Goal: Task Accomplishment & Management: Complete application form

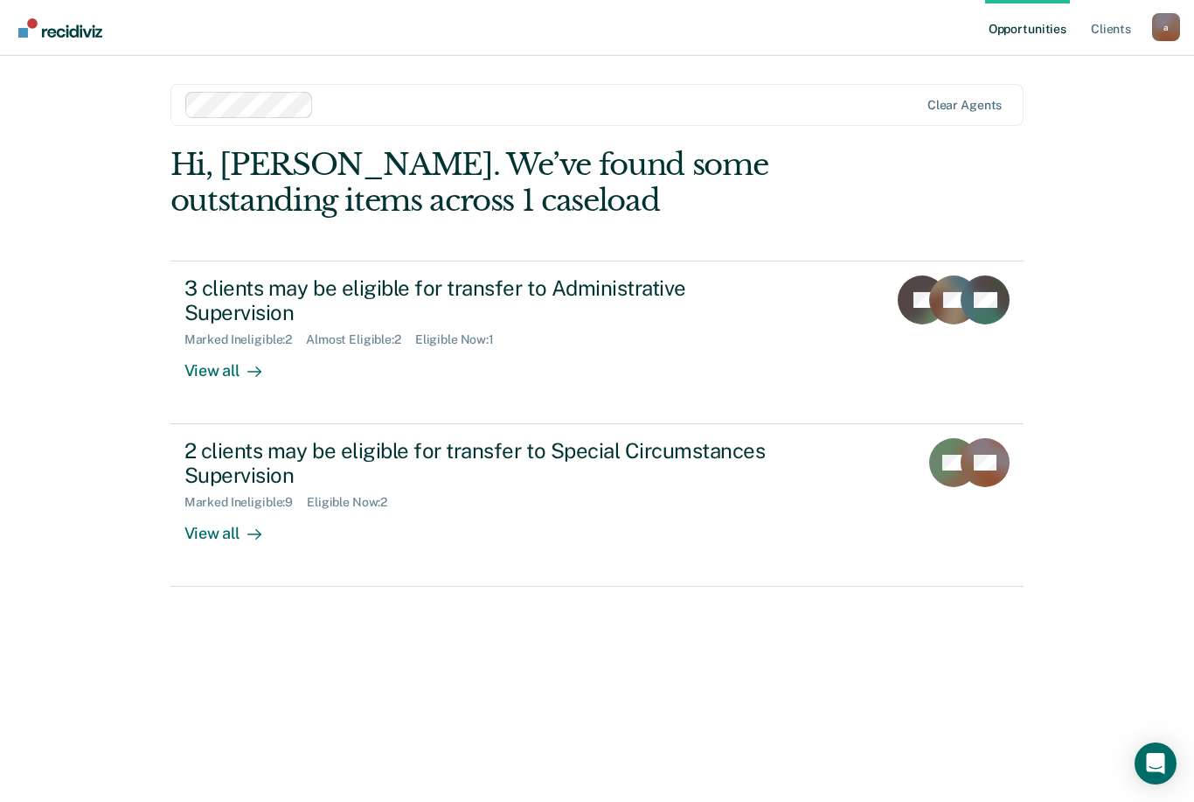
scroll to position [56, 0]
click at [191, 347] on div "View all" at bounding box center [233, 364] width 98 height 34
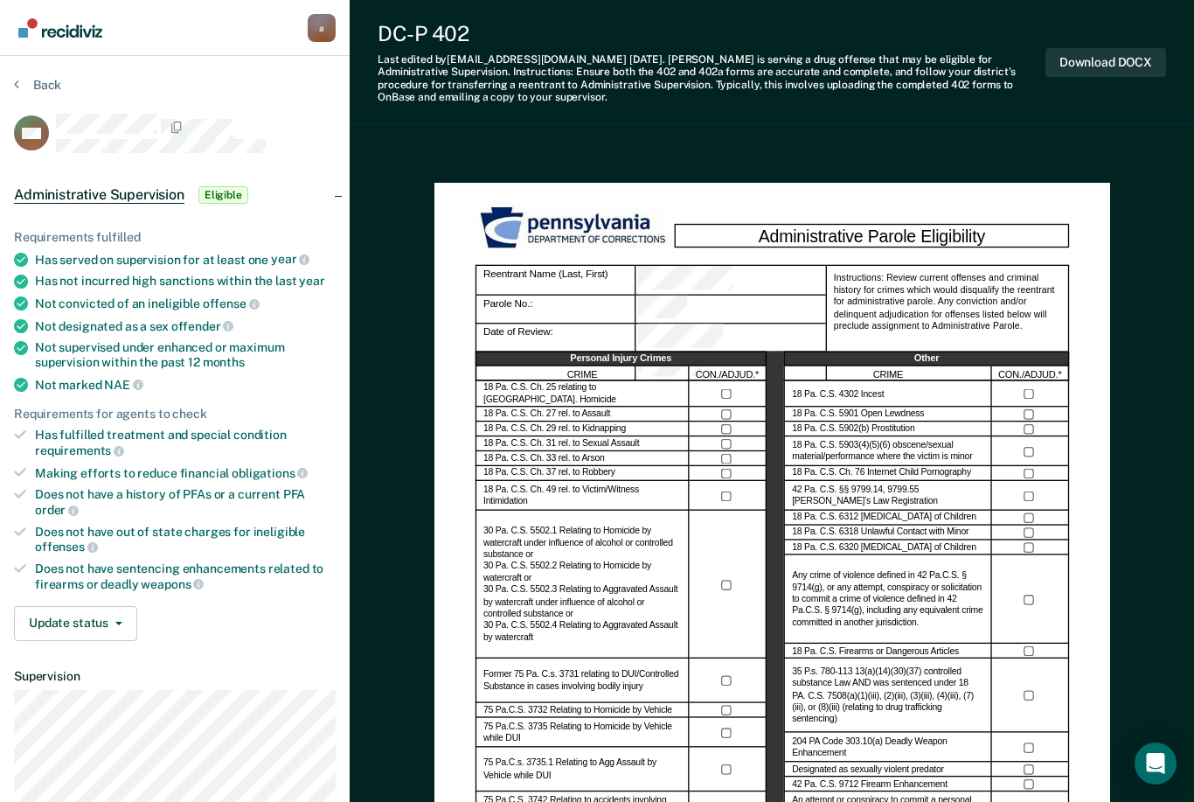
click at [1126, 68] on button "Download DOCX" at bounding box center [1106, 62] width 121 height 29
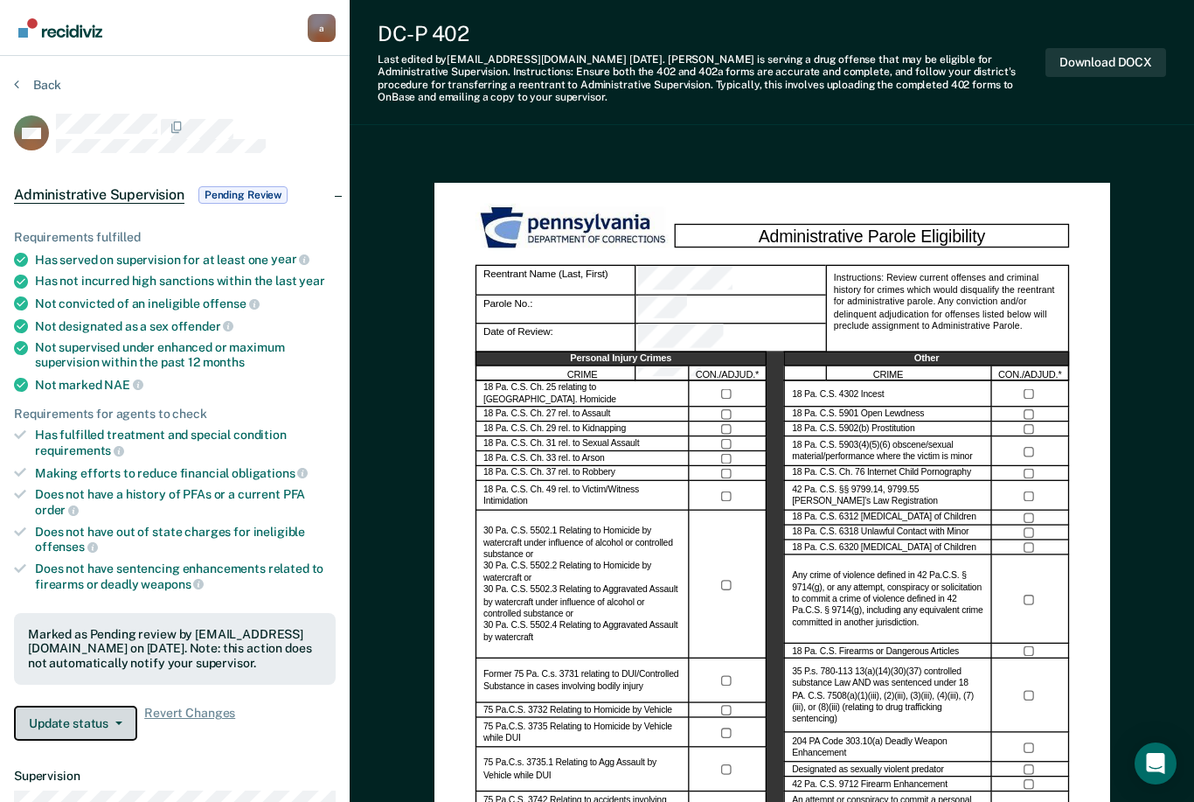
click at [113, 721] on span "button" at bounding box center [115, 722] width 14 height 3
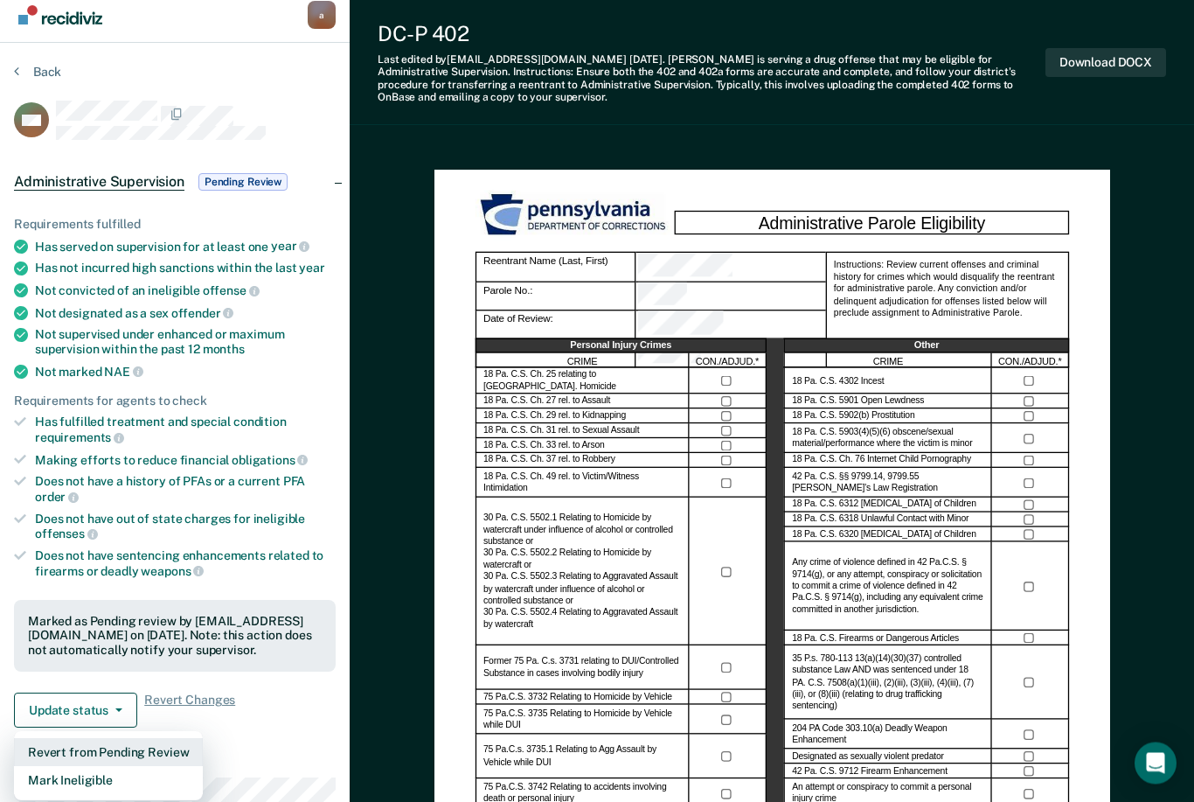
scroll to position [22, 0]
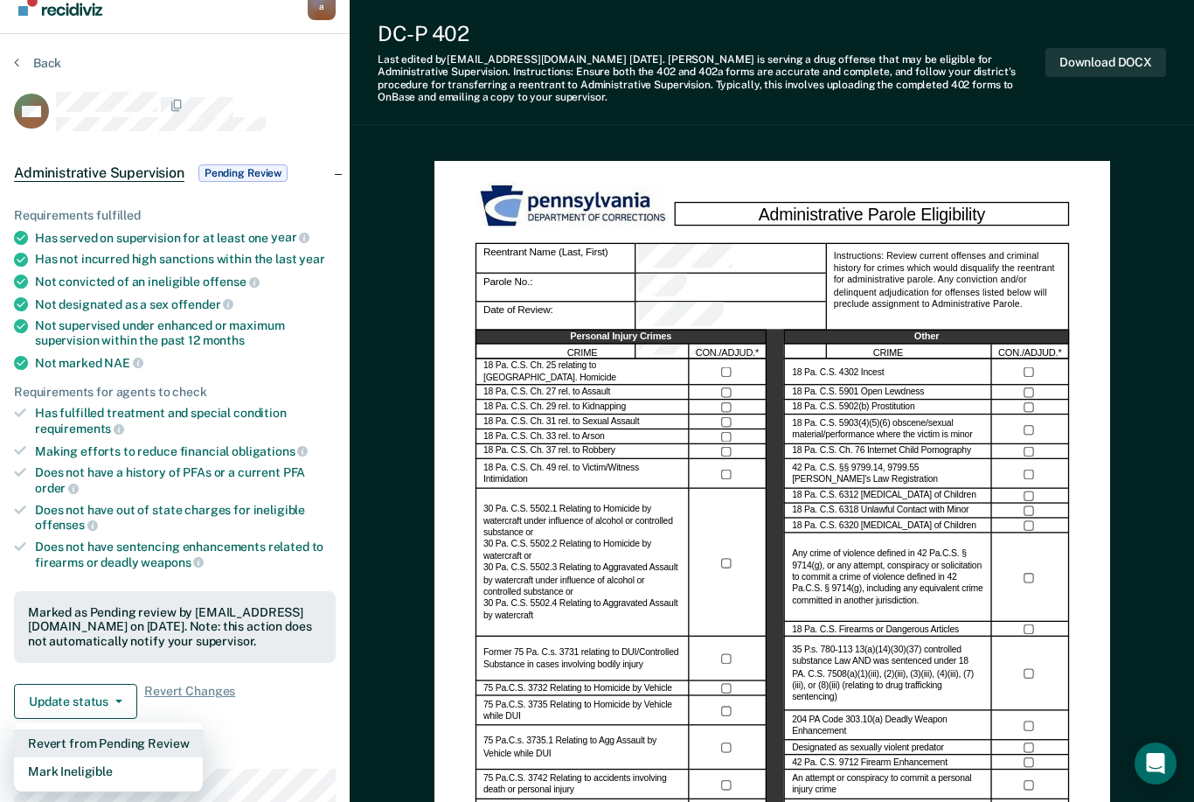
click at [43, 729] on button "Revert from Pending Review" at bounding box center [108, 743] width 189 height 28
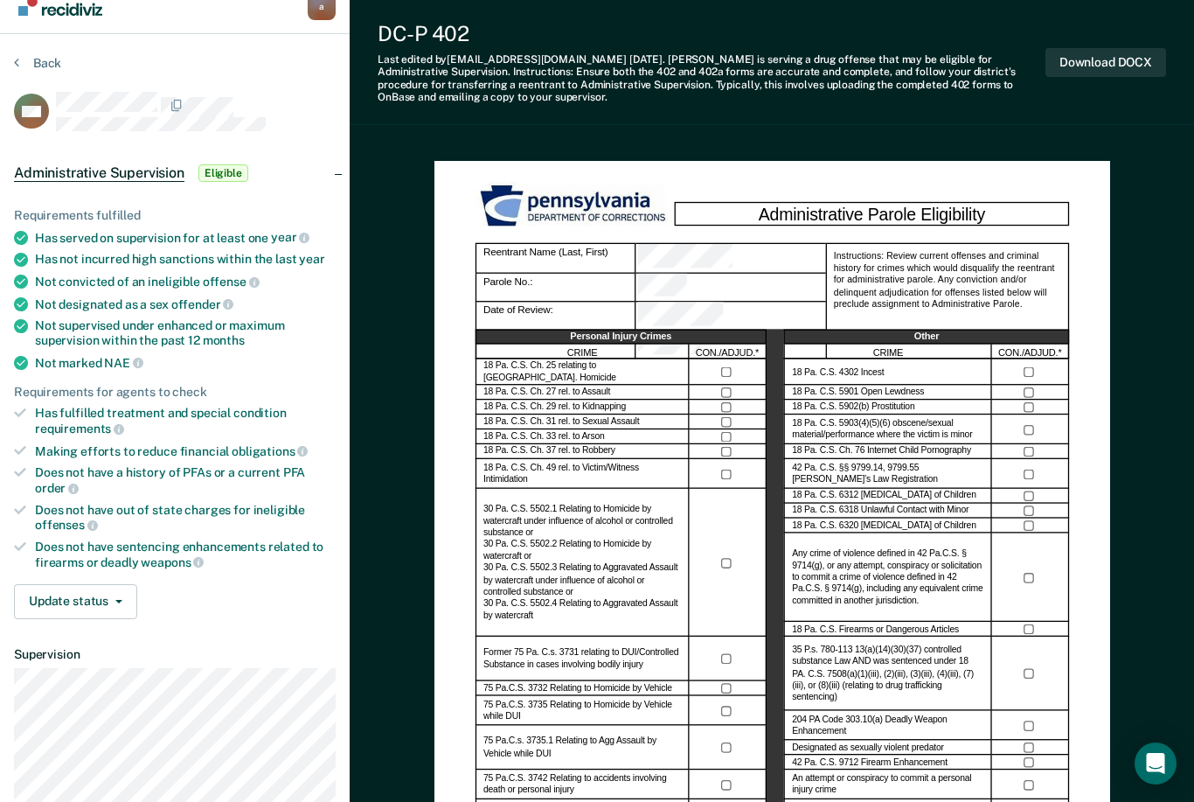
click at [36, 69] on button "Back" at bounding box center [37, 63] width 47 height 16
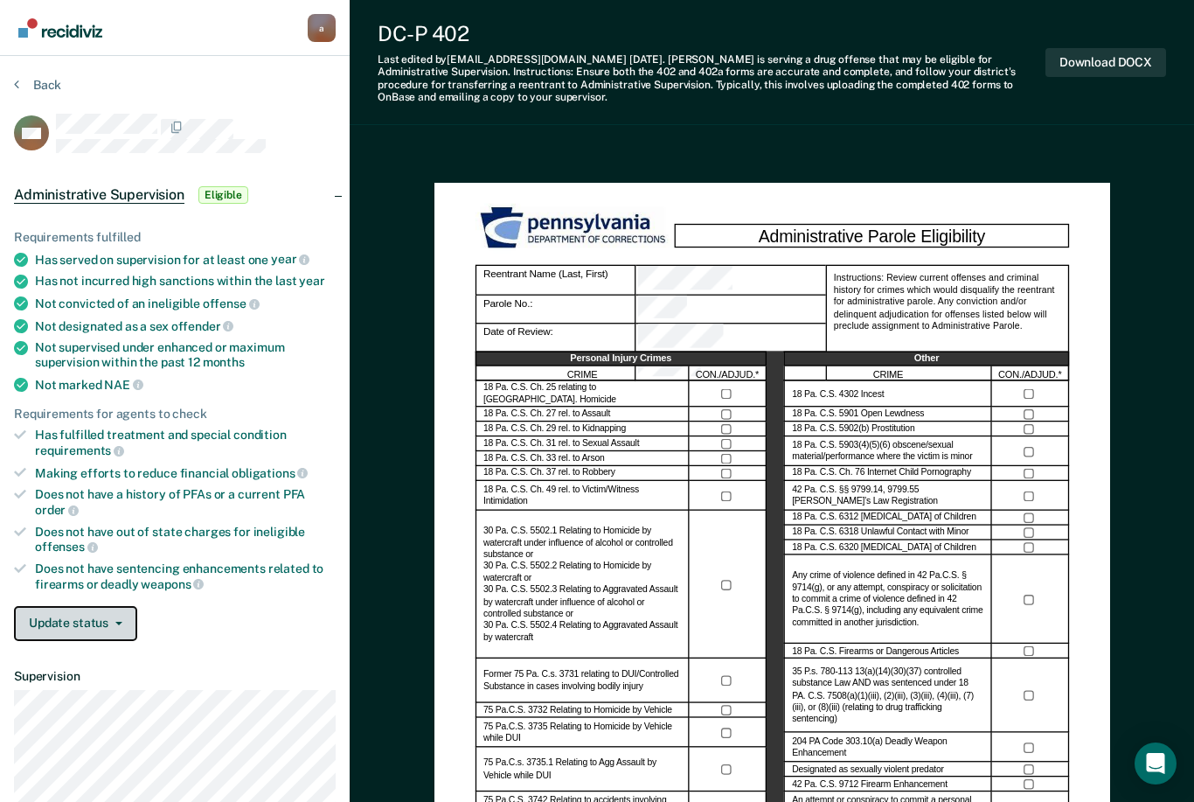
click at [75, 606] on button "Update status" at bounding box center [75, 623] width 123 height 35
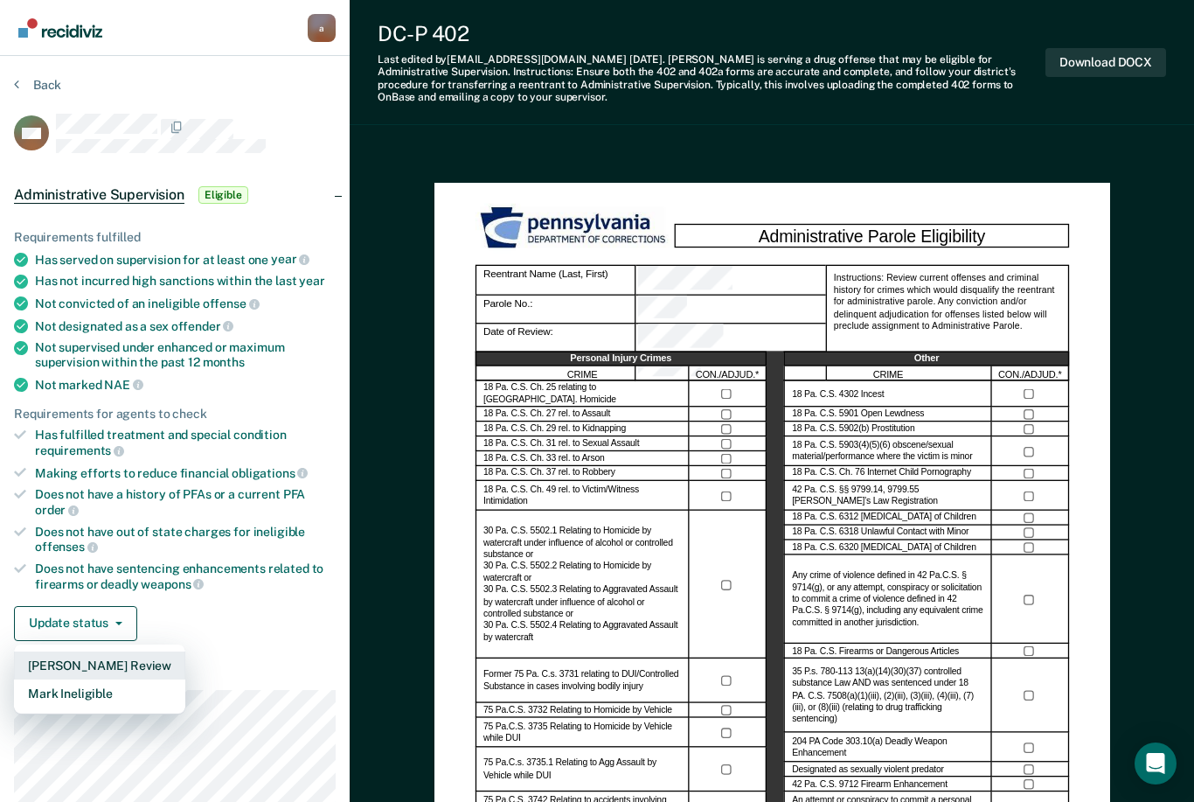
click at [45, 651] on button "[PERSON_NAME] Review" at bounding box center [99, 665] width 171 height 28
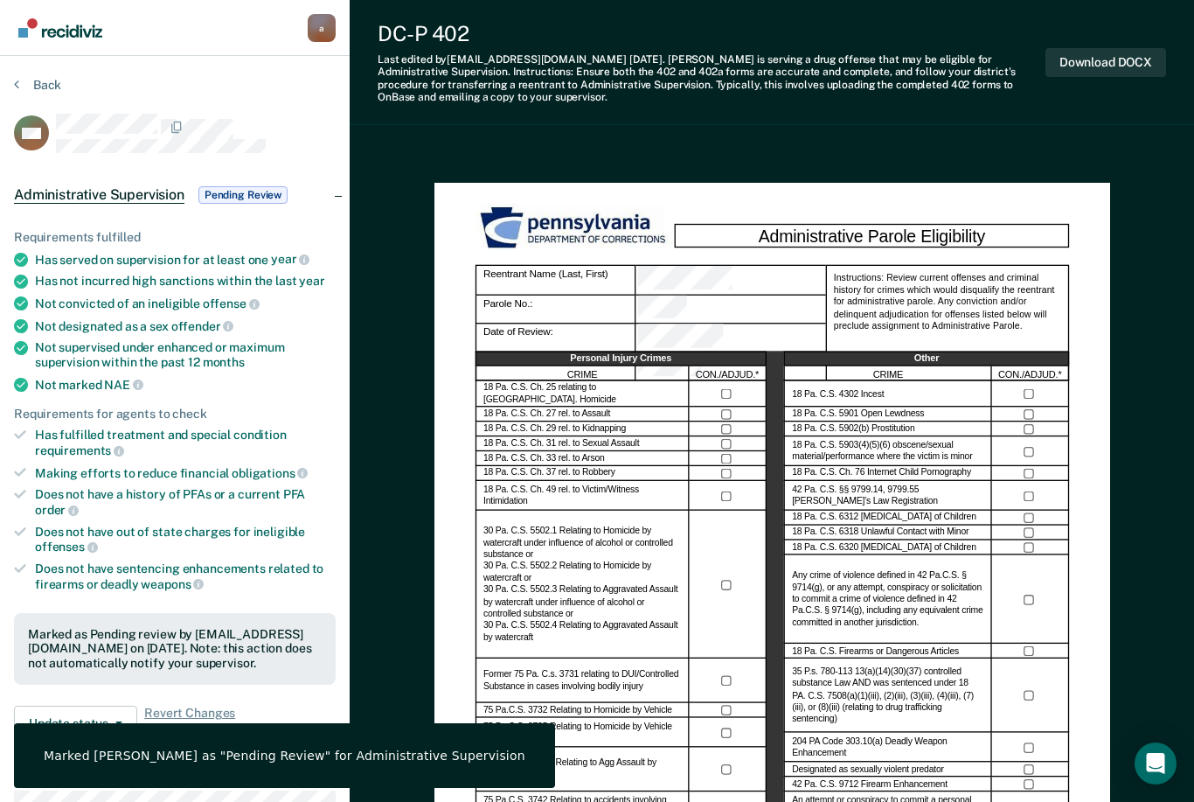
click at [30, 84] on button "Back" at bounding box center [37, 85] width 47 height 16
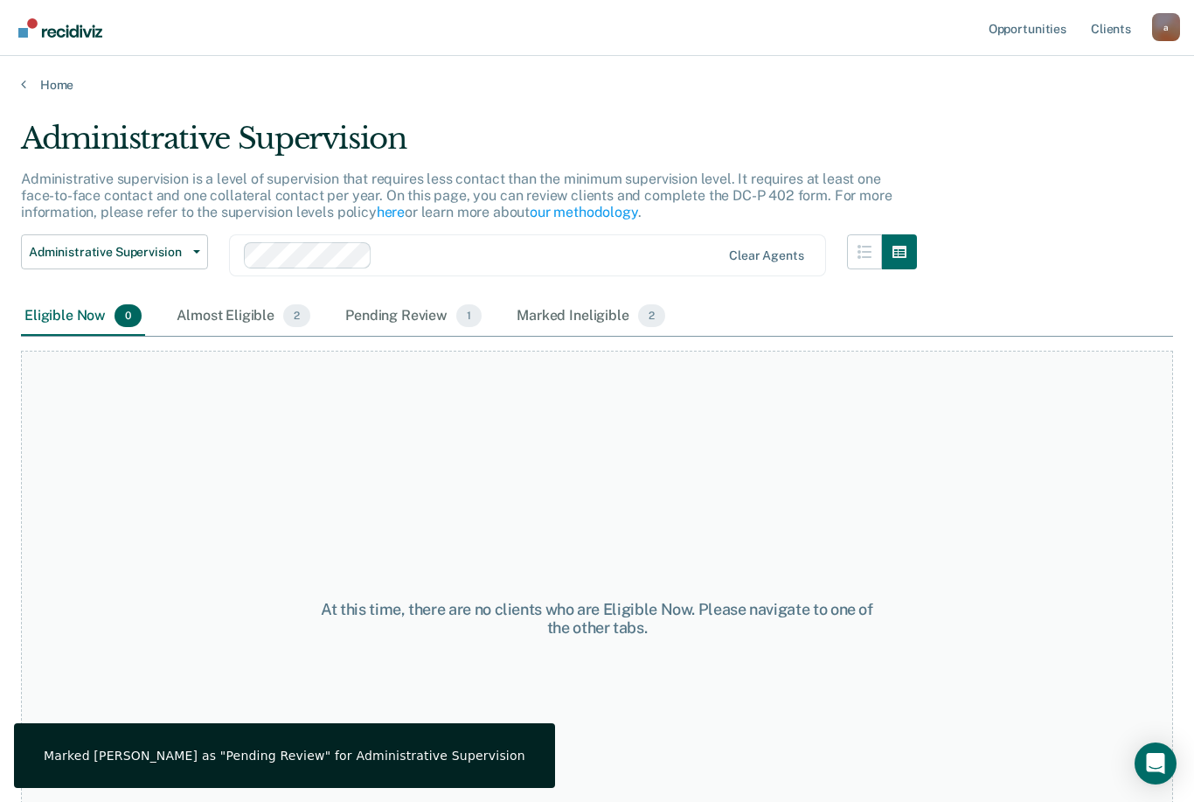
click at [212, 319] on div "Almost Eligible 2" at bounding box center [243, 316] width 141 height 38
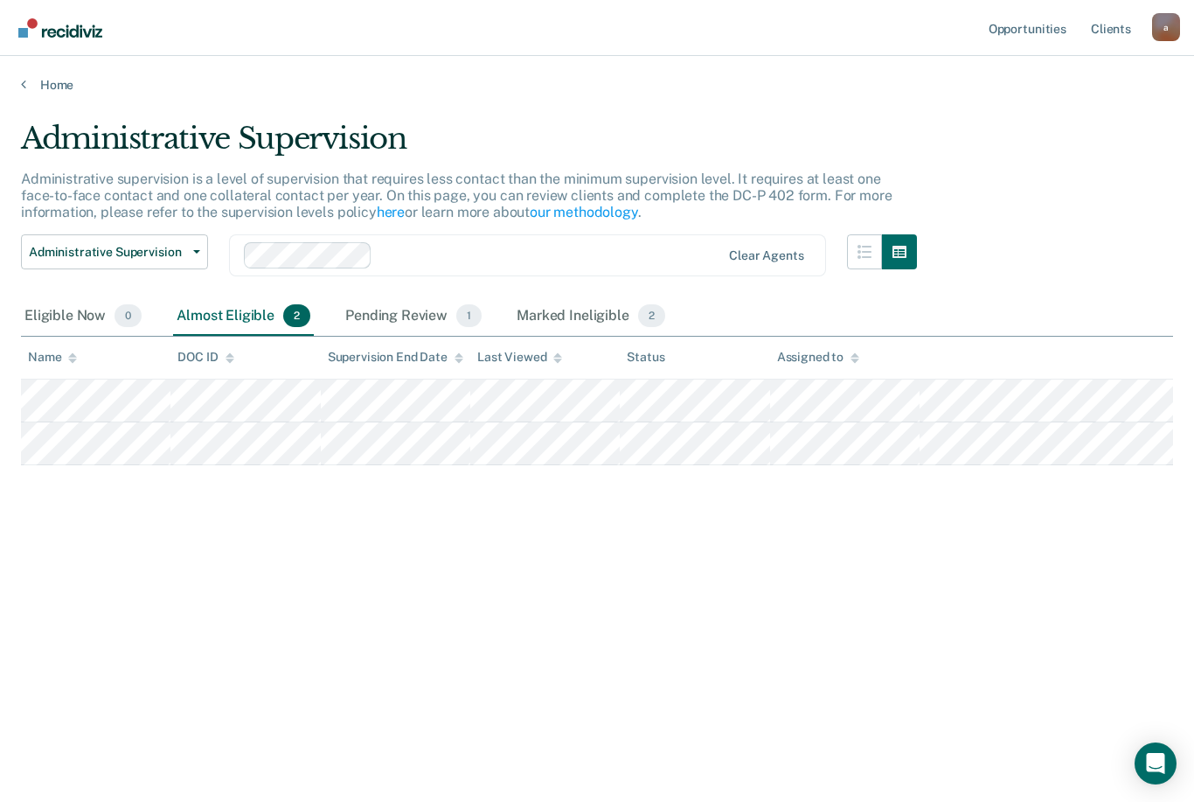
click at [549, 306] on div "Marked Ineligible 2" at bounding box center [591, 316] width 156 height 38
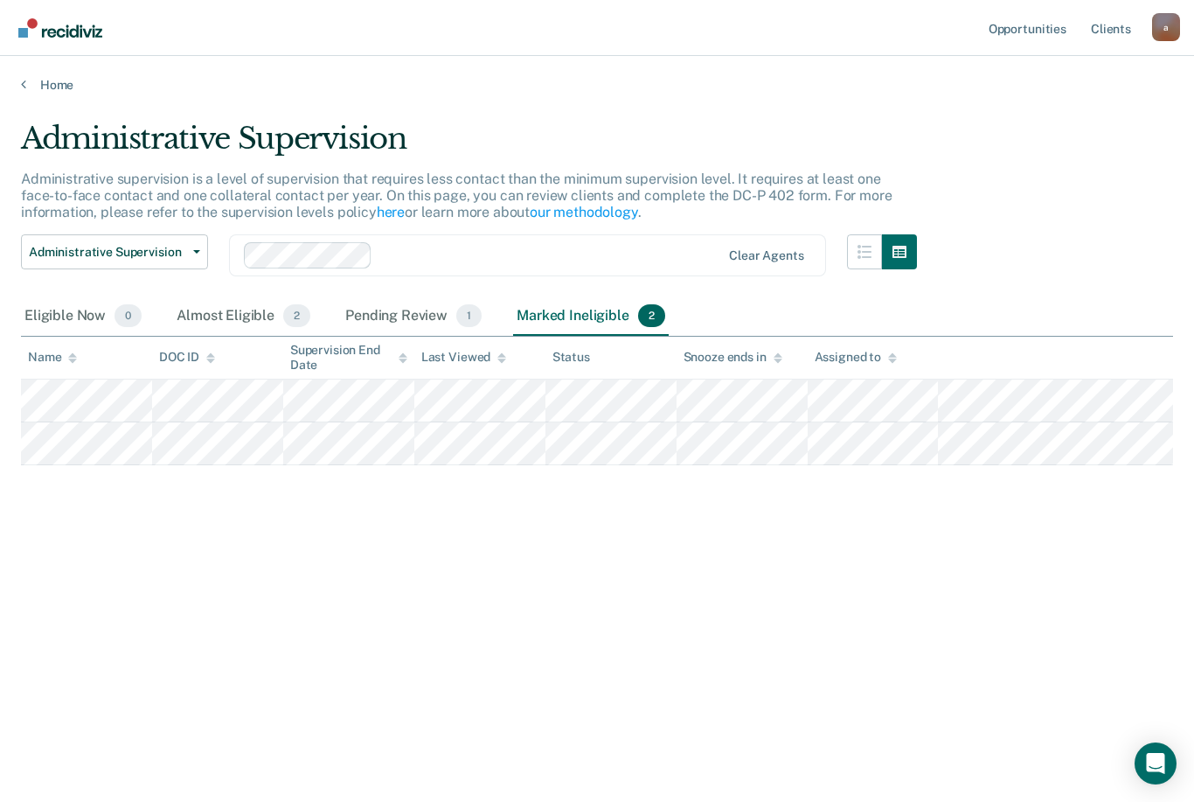
click at [223, 309] on div "Almost Eligible 2" at bounding box center [243, 316] width 141 height 38
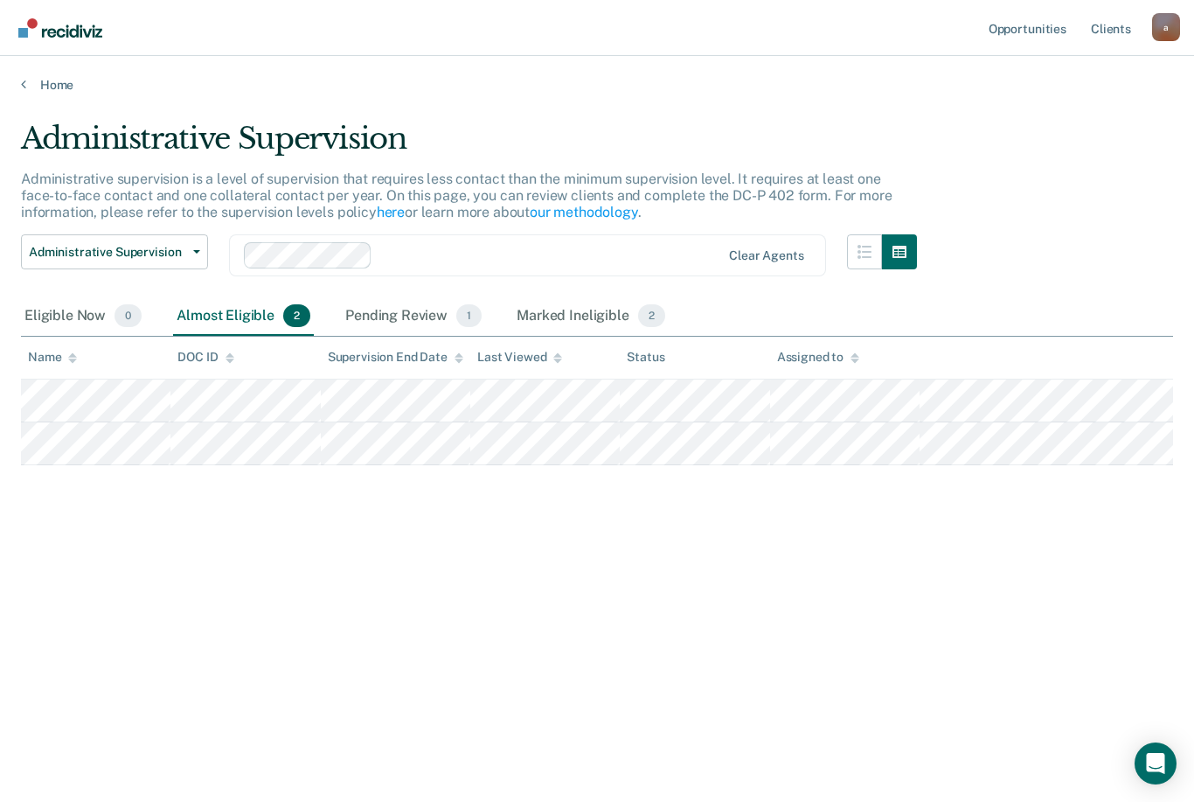
click at [55, 316] on div "Eligible Now 0" at bounding box center [83, 316] width 124 height 38
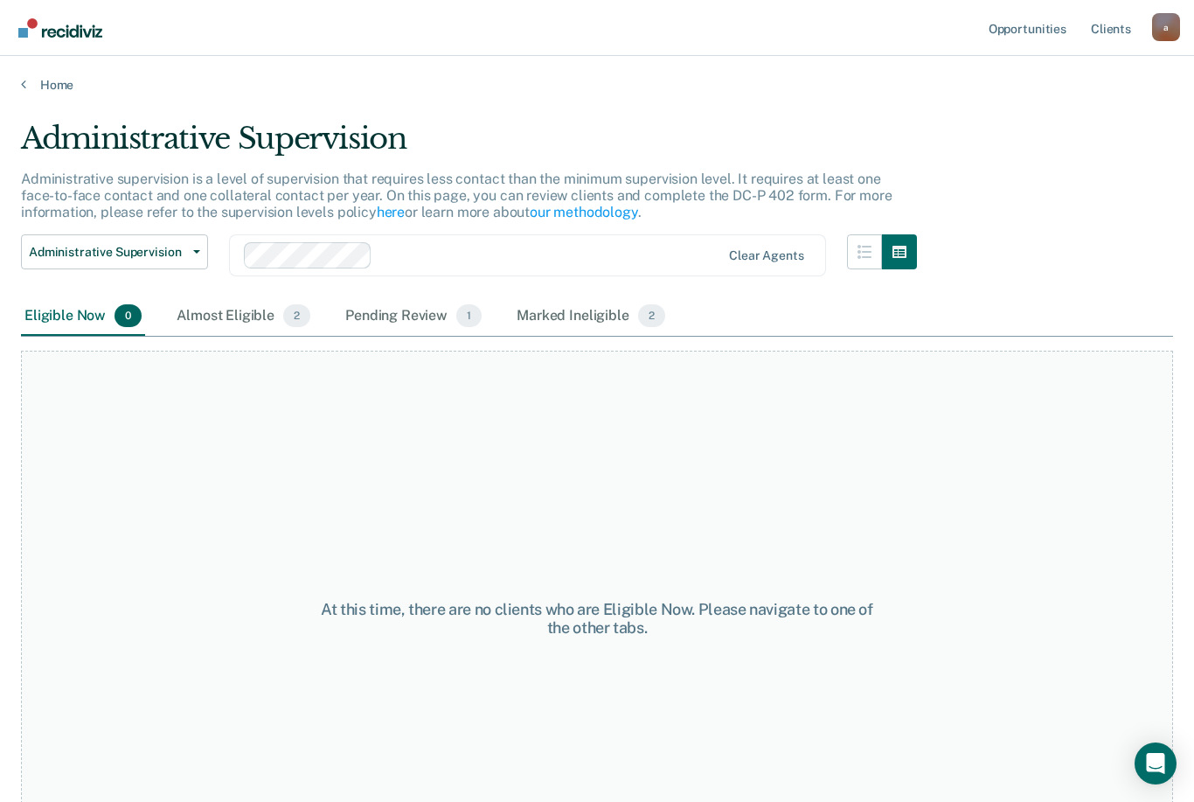
click at [215, 323] on div "Almost Eligible 2" at bounding box center [243, 316] width 141 height 38
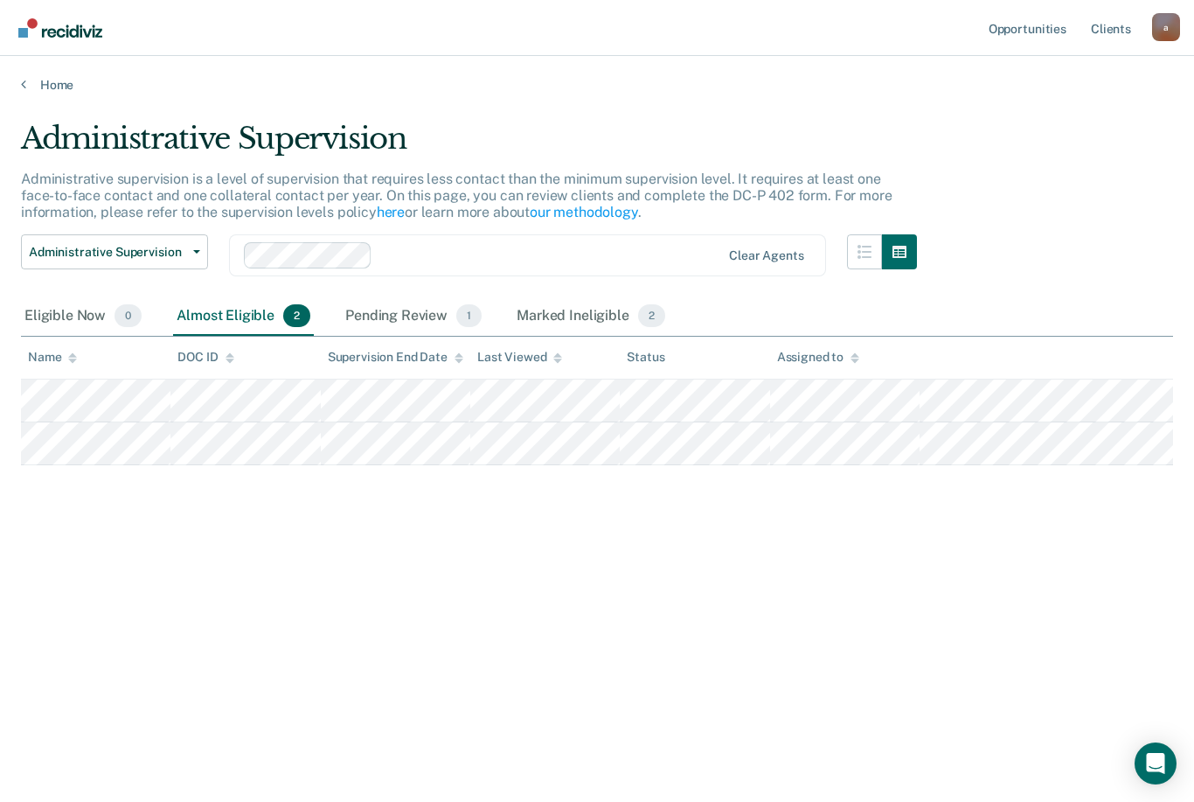
click at [45, 81] on link "Home" at bounding box center [597, 85] width 1152 height 16
